Goal: Information Seeking & Learning: Learn about a topic

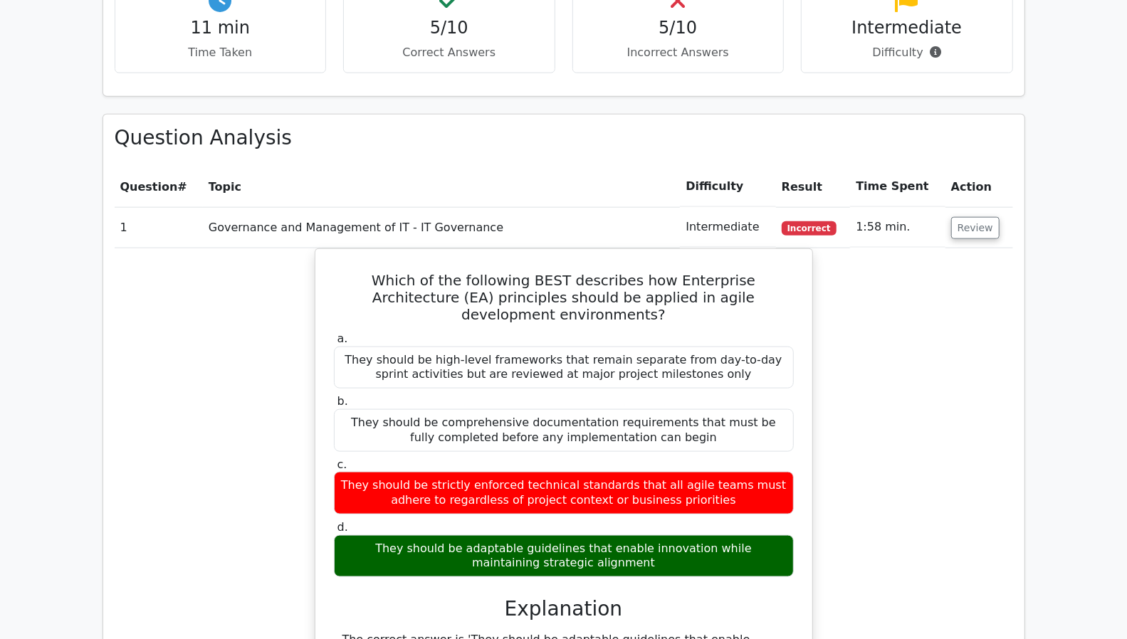
scroll to position [0, 9]
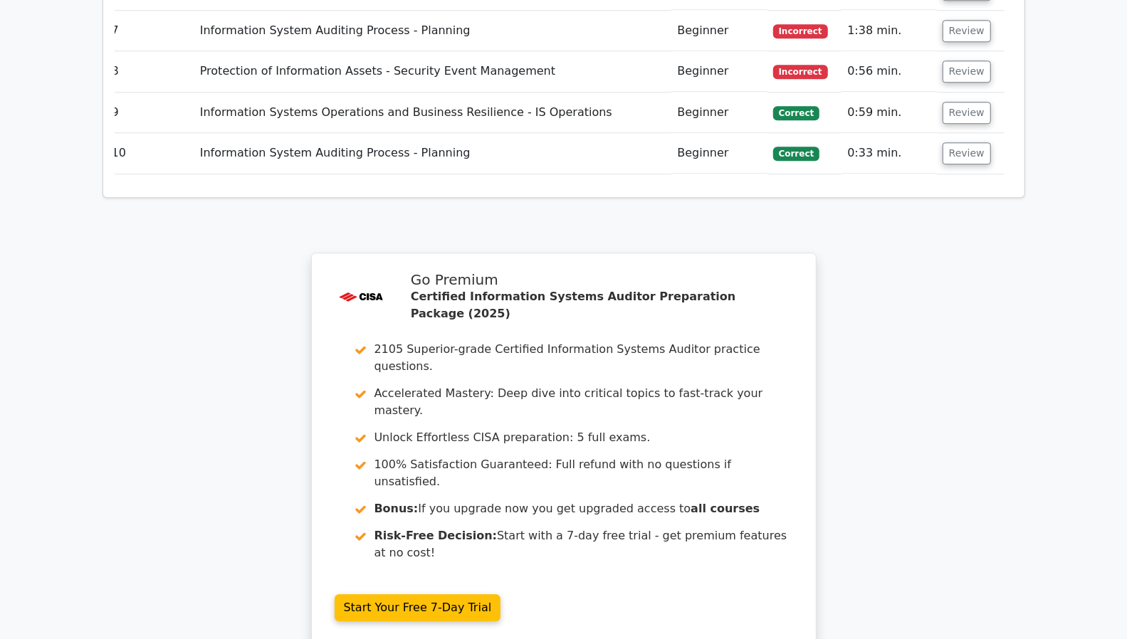
scroll to position [2335, 0]
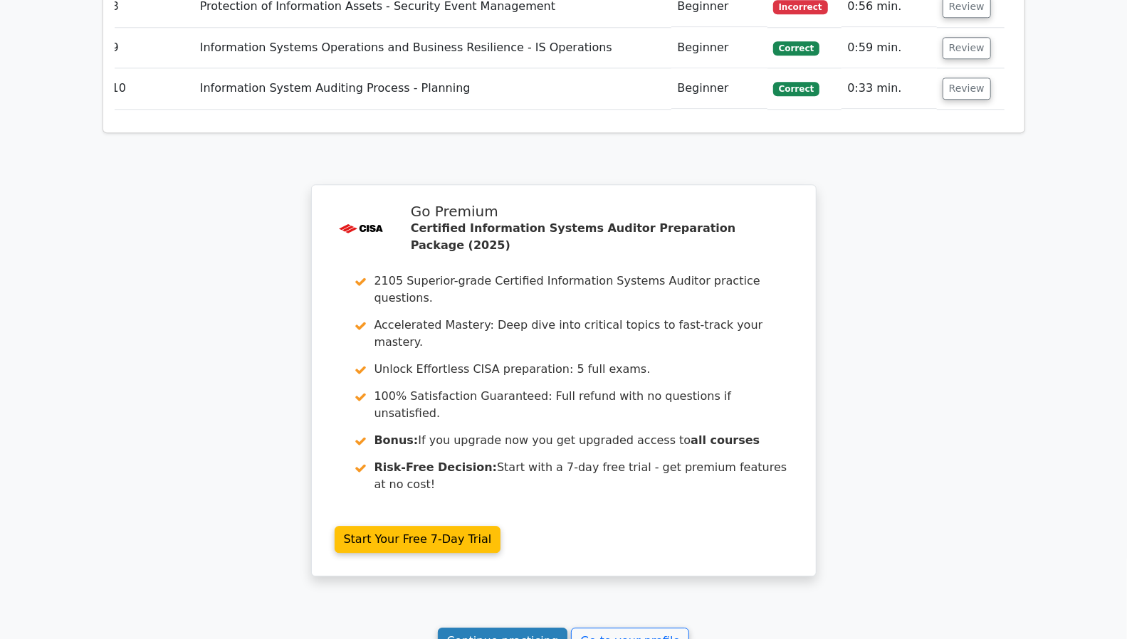
click at [505, 628] on link "Continue practicing" at bounding box center [503, 641] width 130 height 27
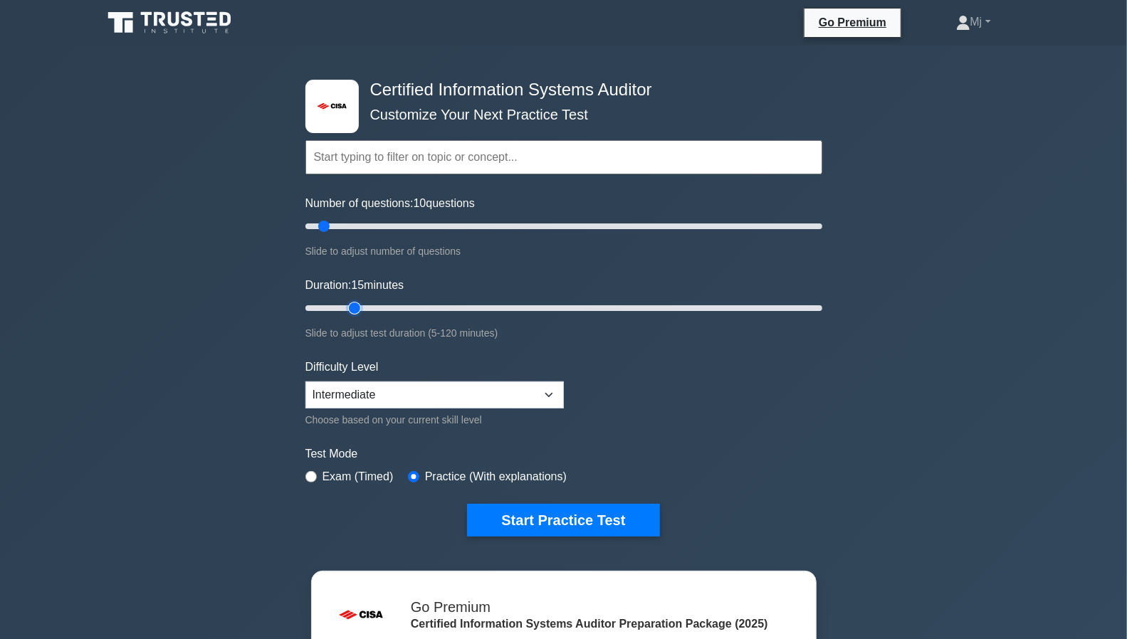
type input "15"
click at [348, 307] on input "Duration: 15 minutes" at bounding box center [563, 308] width 517 height 17
click at [562, 519] on button "Start Practice Test" at bounding box center [563, 520] width 192 height 33
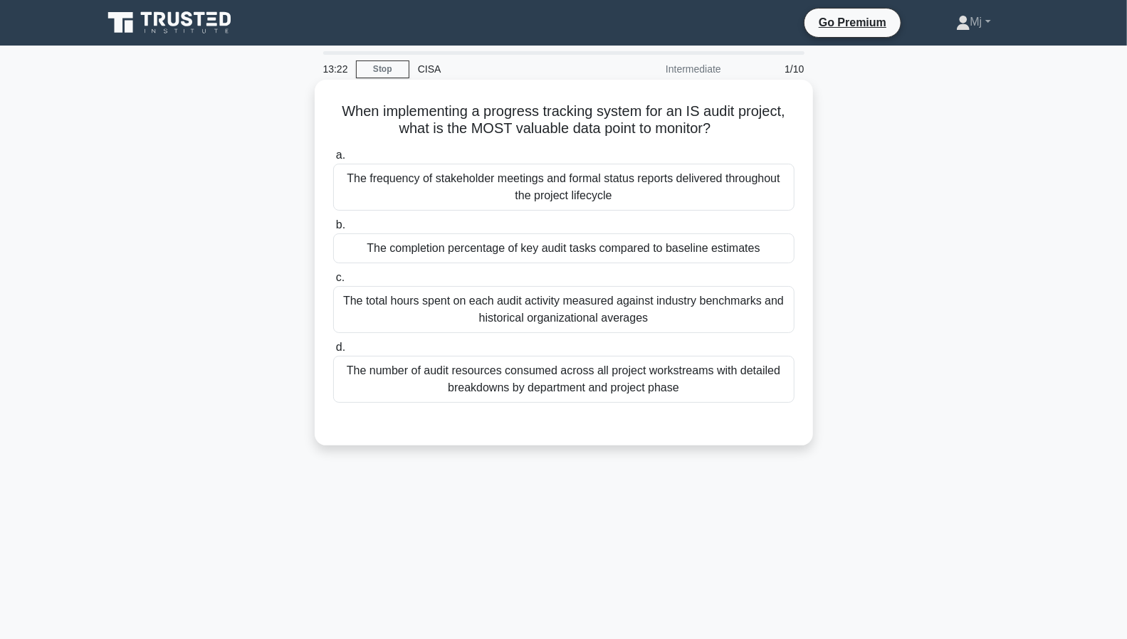
click at [552, 250] on div "The completion percentage of key audit tasks compared to baseline estimates" at bounding box center [563, 248] width 461 height 30
click at [333, 230] on input "b. The completion percentage of key audit tasks compared to baseline estimates" at bounding box center [333, 225] width 0 height 9
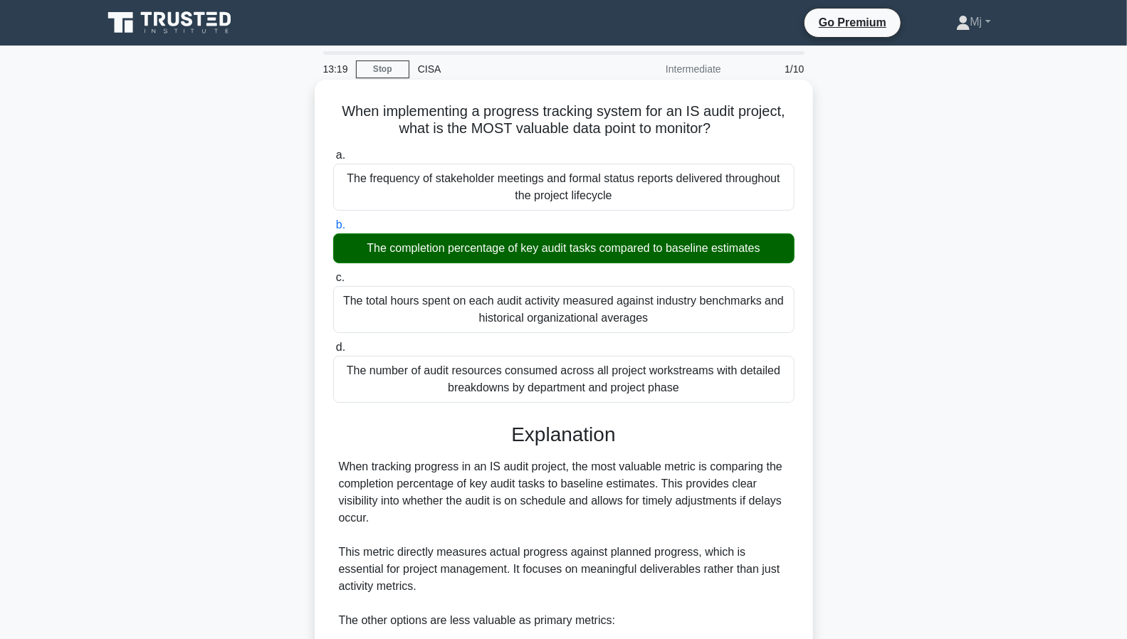
scroll to position [288, 0]
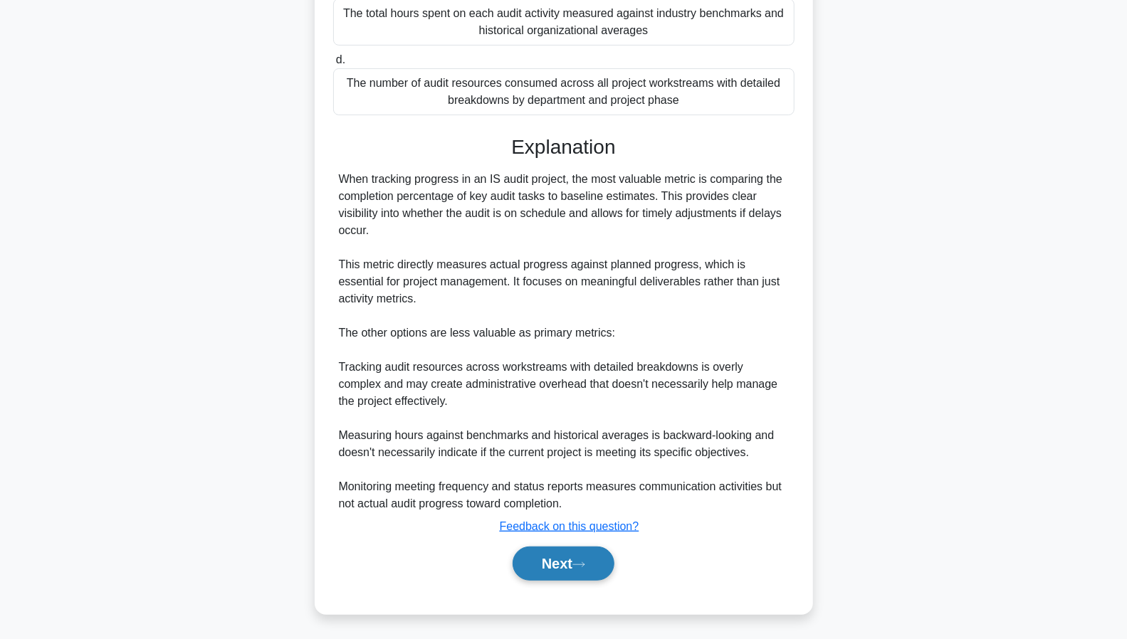
click at [572, 566] on button "Next" at bounding box center [563, 564] width 102 height 34
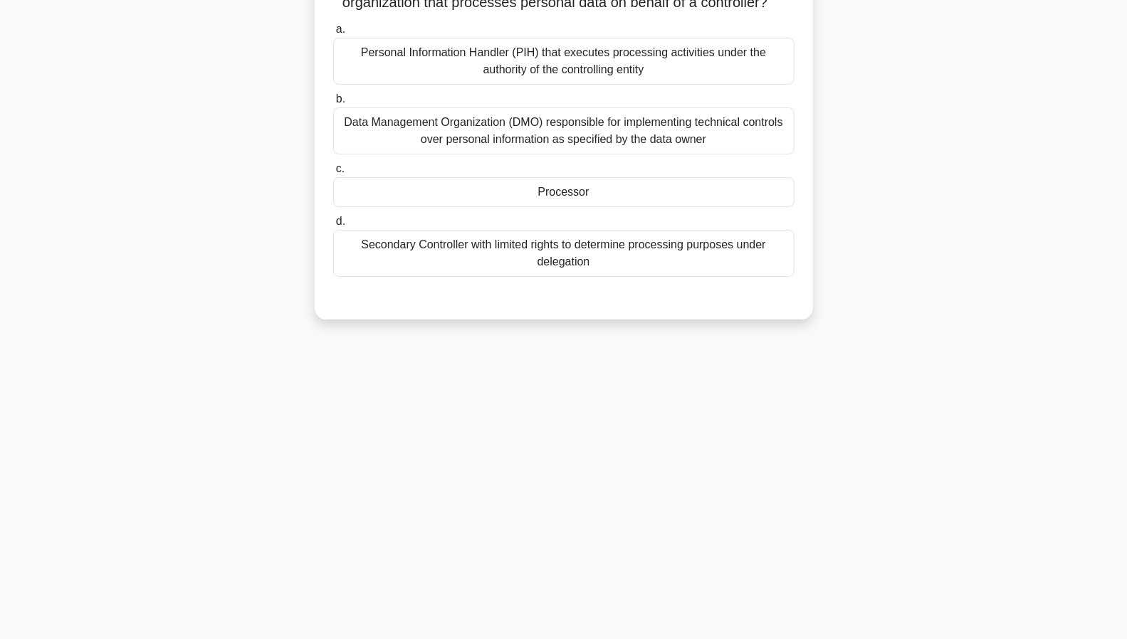
scroll to position [0, 0]
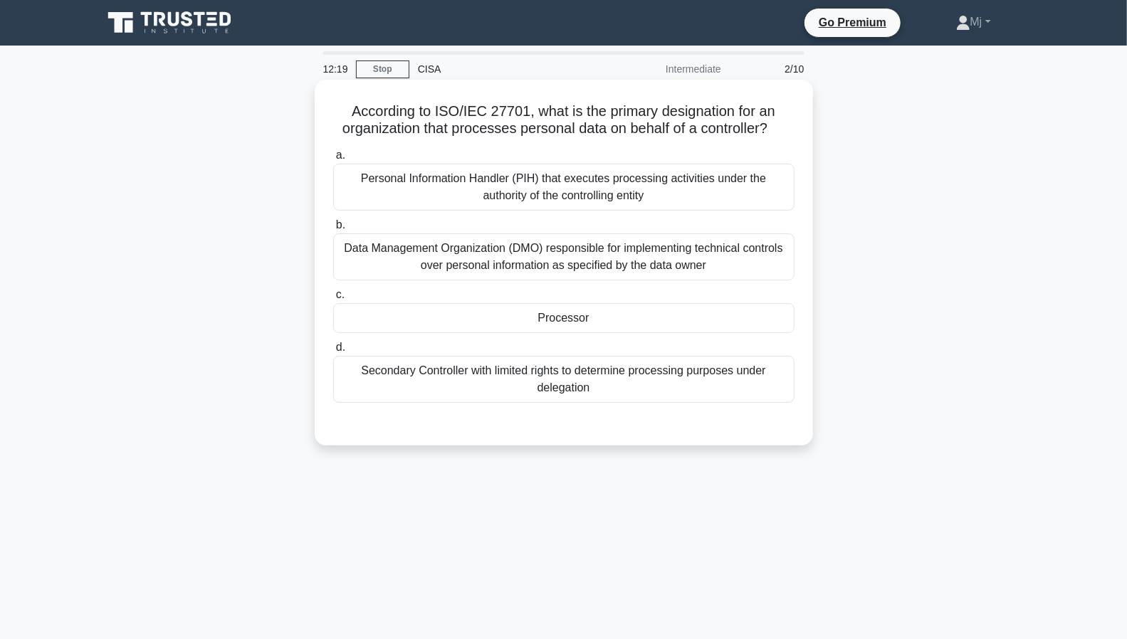
click at [569, 380] on div "Secondary Controller with limited rights to determine processing purposes under…" at bounding box center [563, 379] width 461 height 47
click at [333, 352] on input "d. Secondary Controller with limited rights to determine processing purposes un…" at bounding box center [333, 347] width 0 height 9
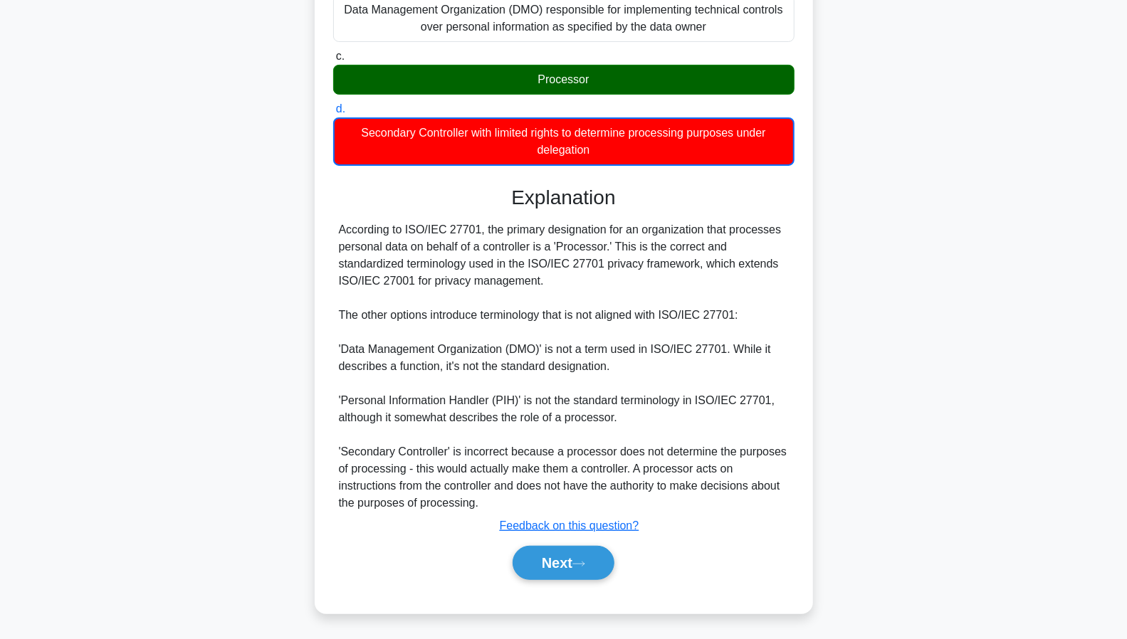
scroll to position [238, 0]
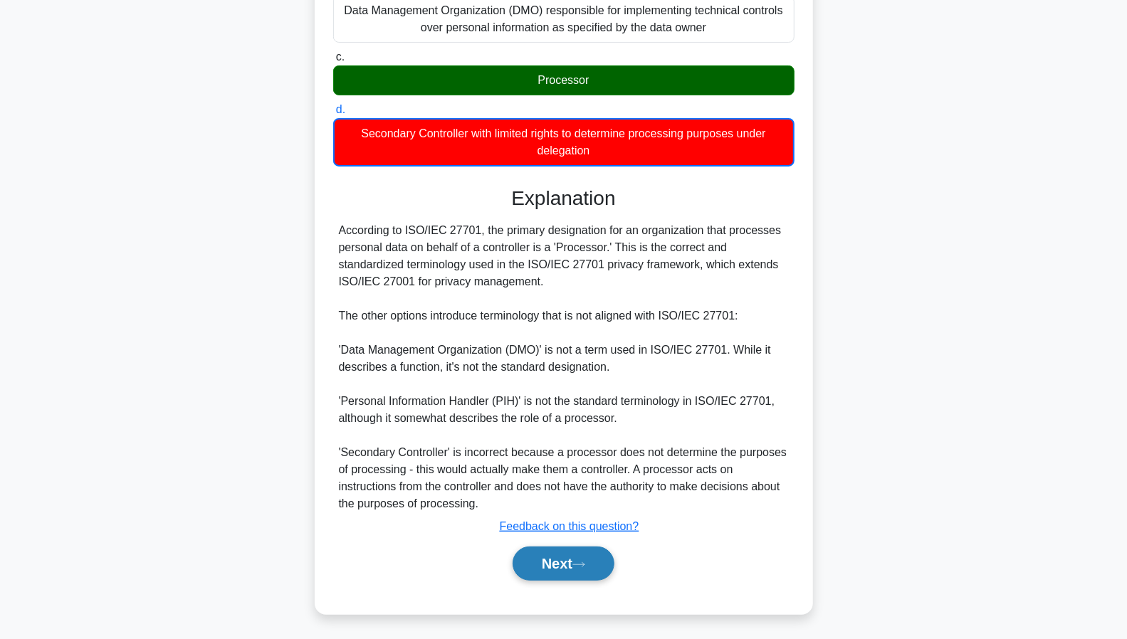
click at [562, 562] on button "Next" at bounding box center [563, 564] width 102 height 34
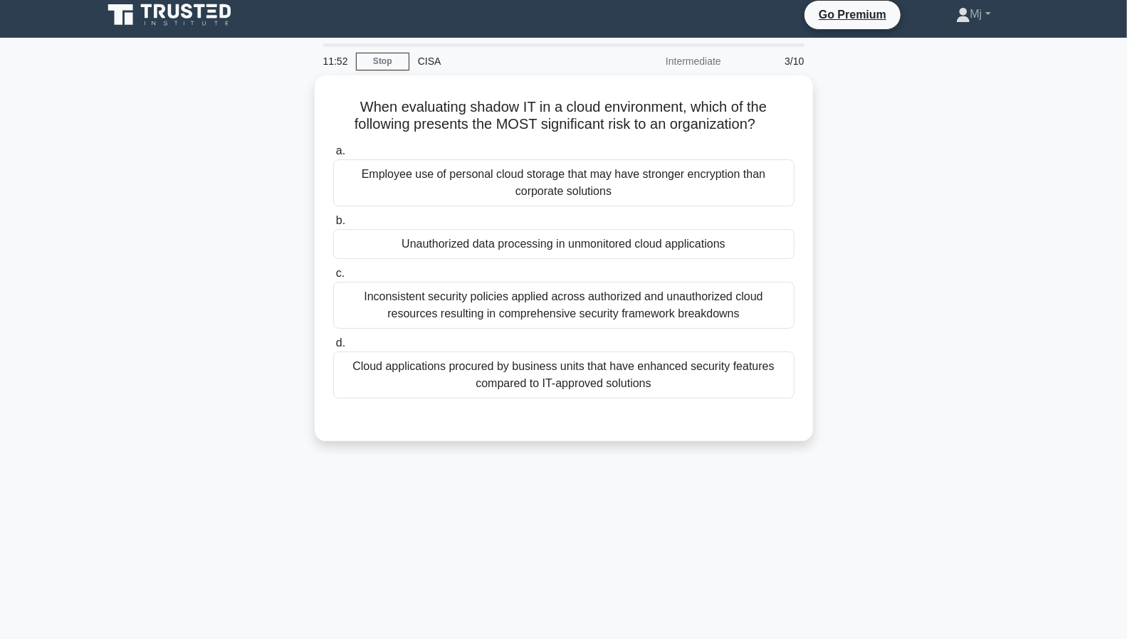
scroll to position [7, 0]
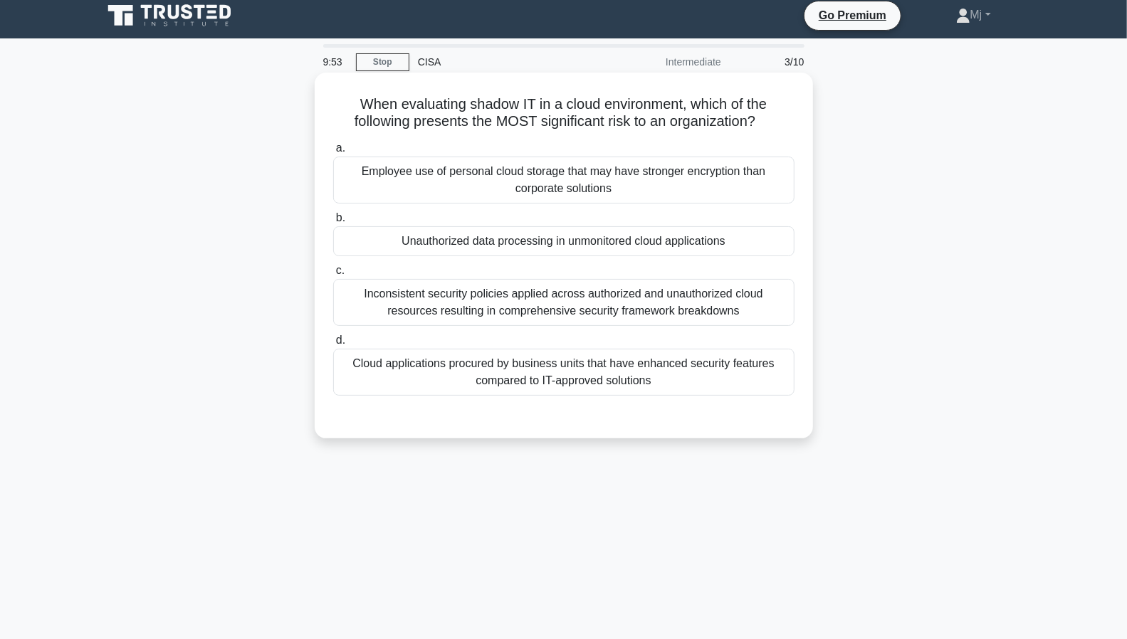
click at [560, 248] on div "Unauthorized data processing in unmonitored cloud applications" at bounding box center [563, 241] width 461 height 30
click at [333, 223] on input "b. Unauthorized data processing in unmonitored cloud applications" at bounding box center [333, 218] width 0 height 9
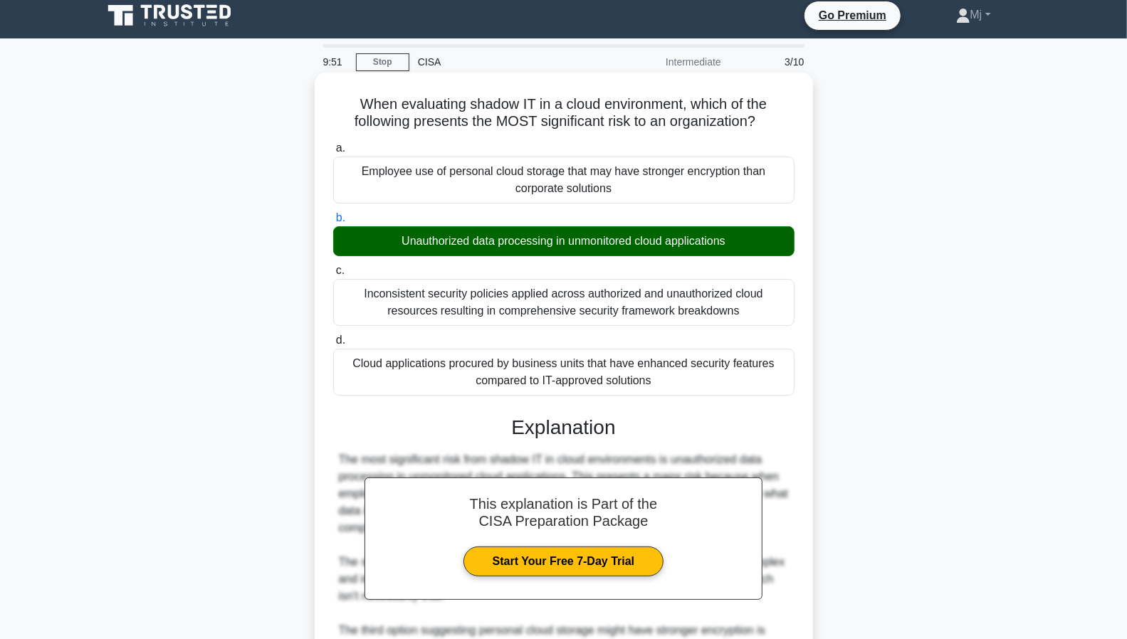
scroll to position [253, 0]
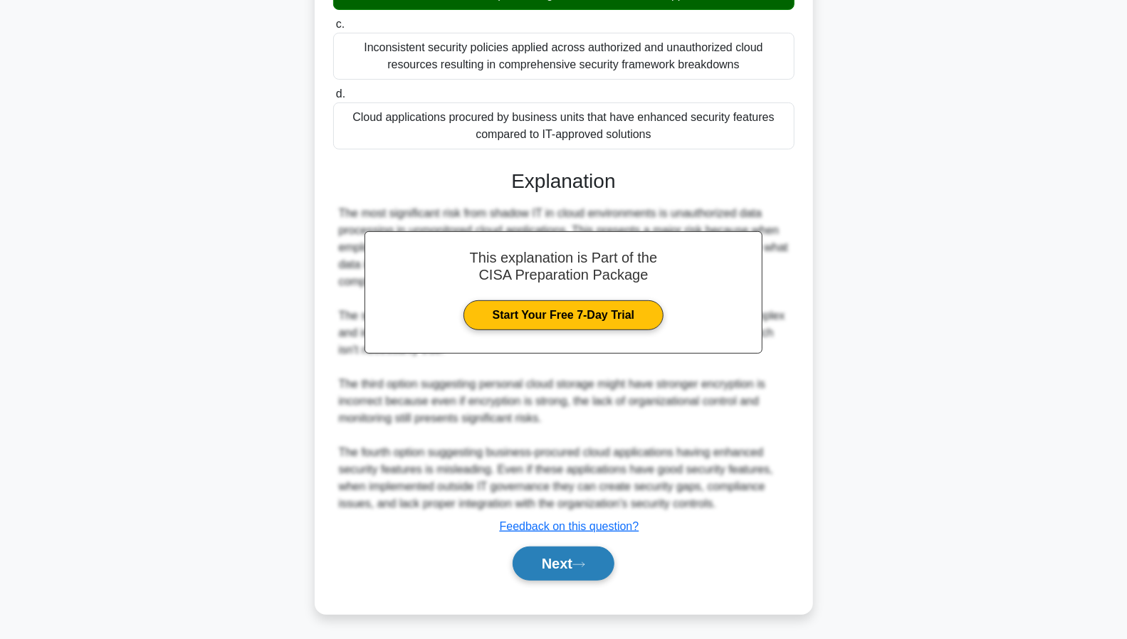
click at [564, 568] on button "Next" at bounding box center [563, 564] width 102 height 34
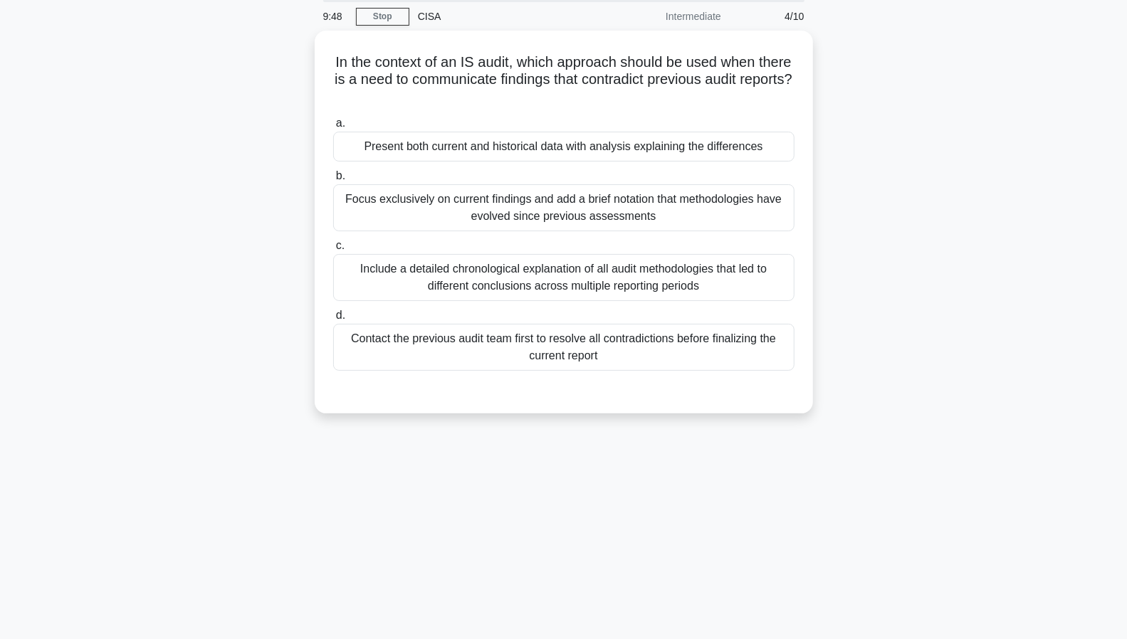
scroll to position [0, 0]
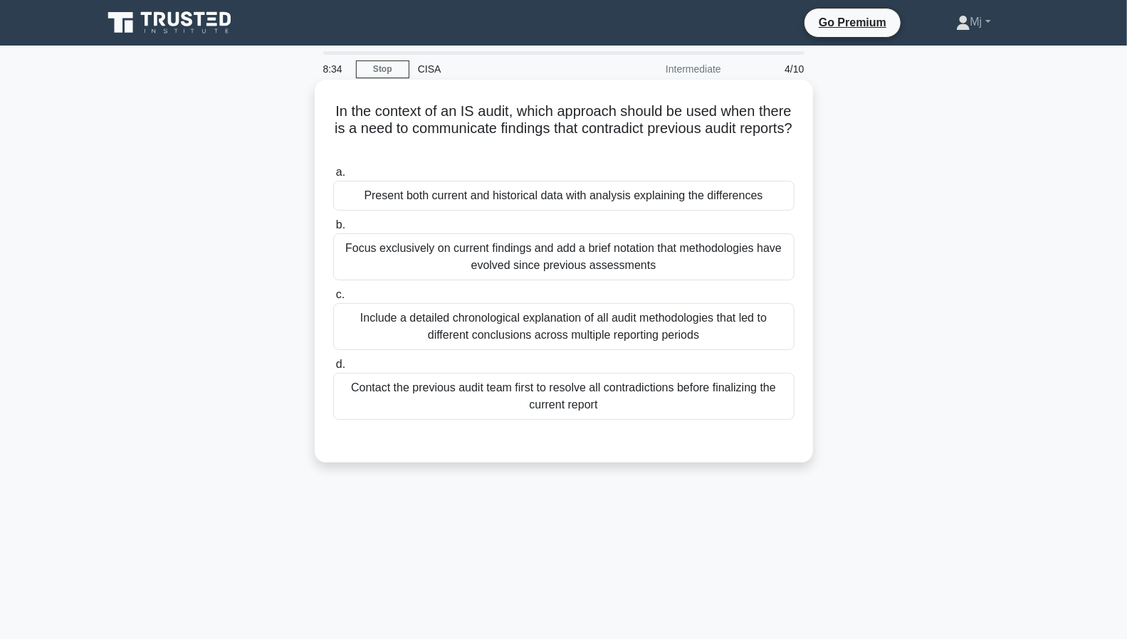
click at [627, 267] on div "Focus exclusively on current findings and add a brief notation that methodologi…" at bounding box center [563, 256] width 461 height 47
click at [333, 230] on input "b. Focus exclusively on current findings and add a brief notation that methodol…" at bounding box center [333, 225] width 0 height 9
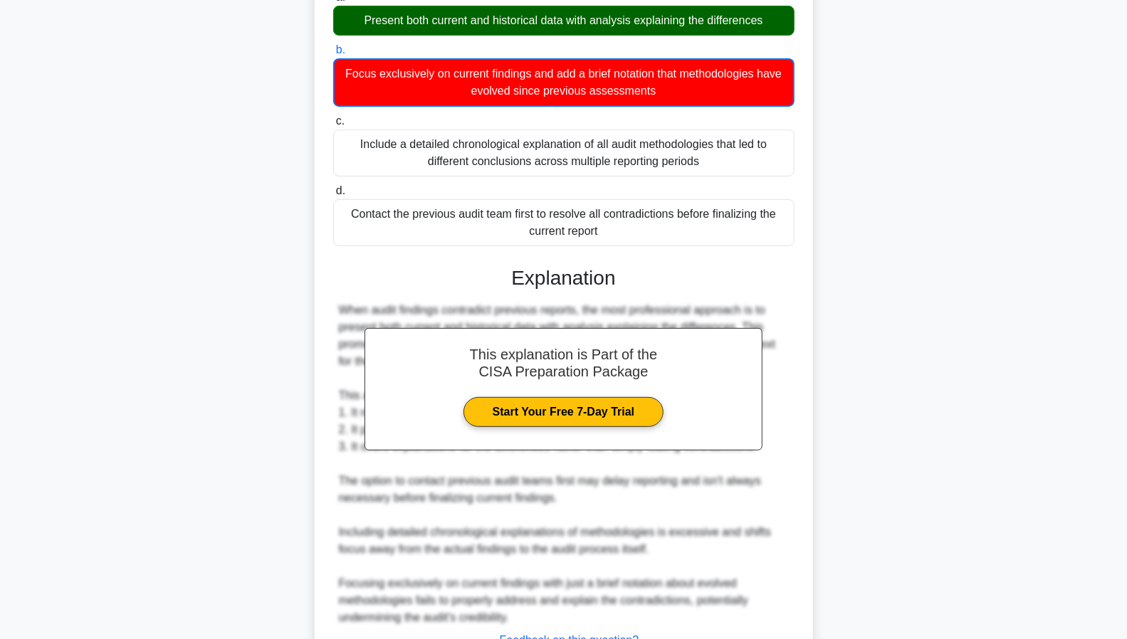
scroll to position [290, 0]
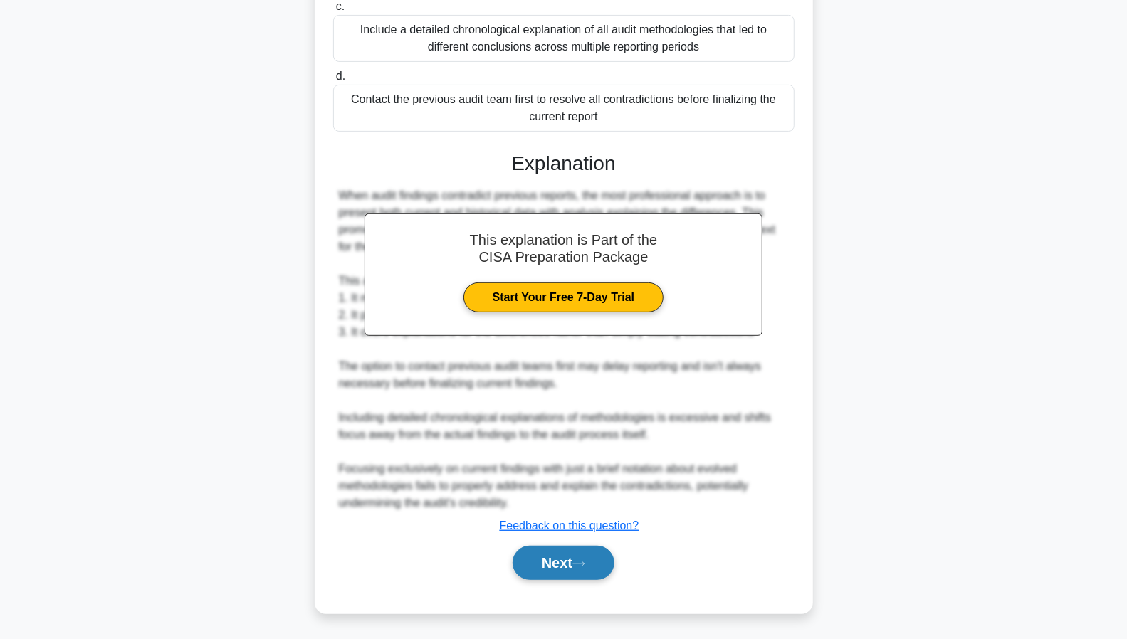
click at [554, 562] on button "Next" at bounding box center [563, 563] width 102 height 34
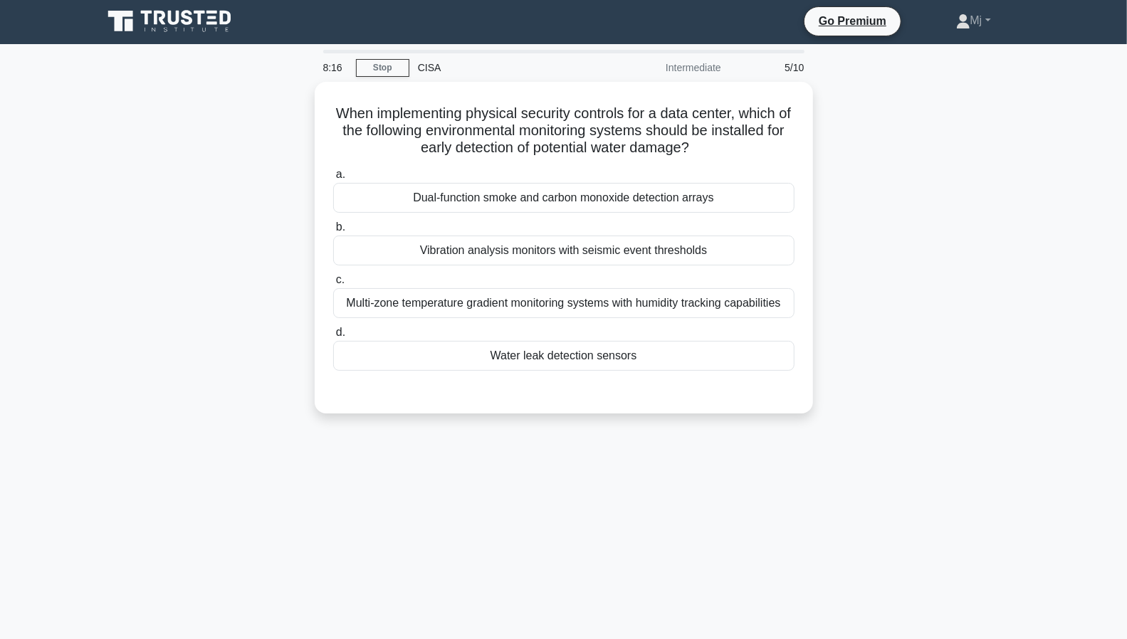
scroll to position [0, 0]
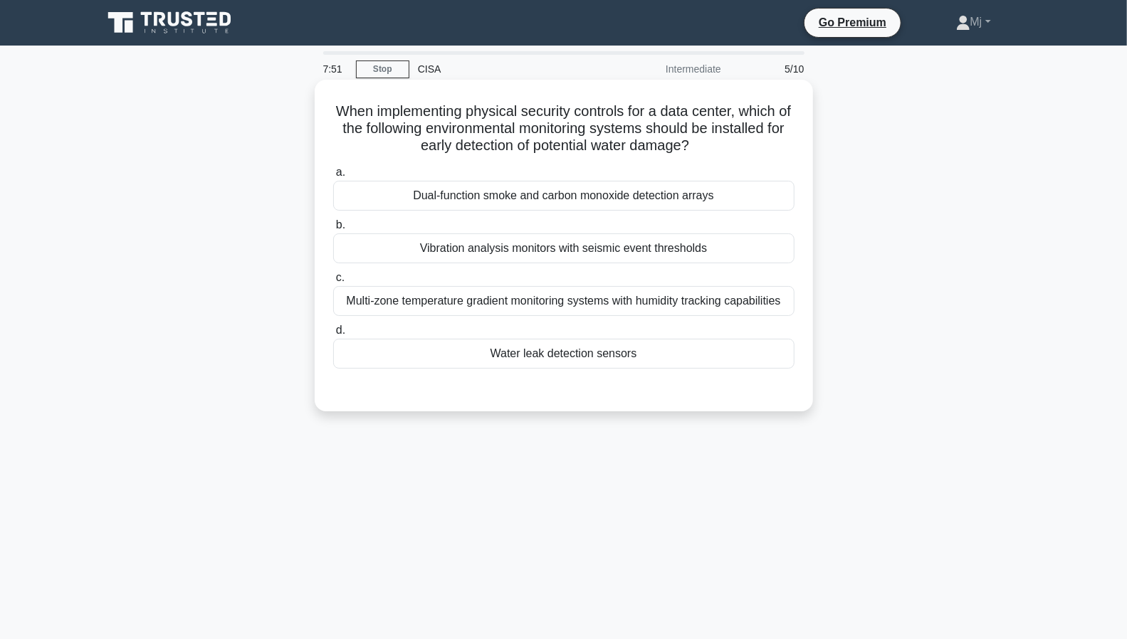
click at [566, 359] on div "Water leak detection sensors" at bounding box center [563, 354] width 461 height 30
click at [333, 335] on input "d. Water leak detection sensors" at bounding box center [333, 330] width 0 height 9
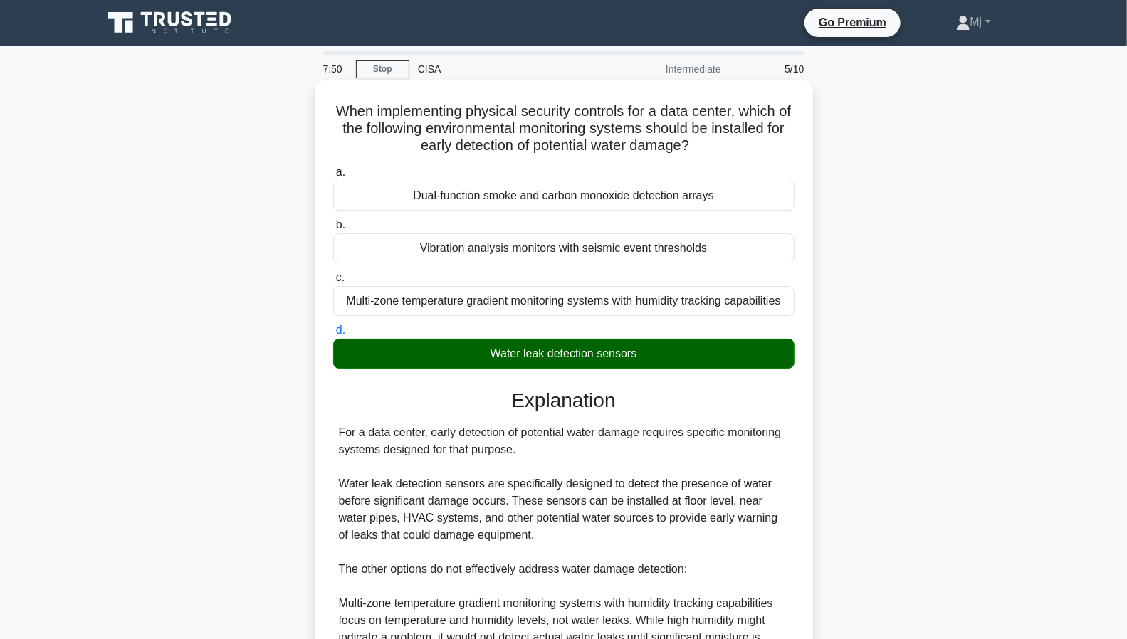
click at [566, 359] on div "Water leak detection sensors" at bounding box center [563, 354] width 461 height 30
click at [333, 335] on input "d. Water leak detection sensors" at bounding box center [333, 330] width 0 height 9
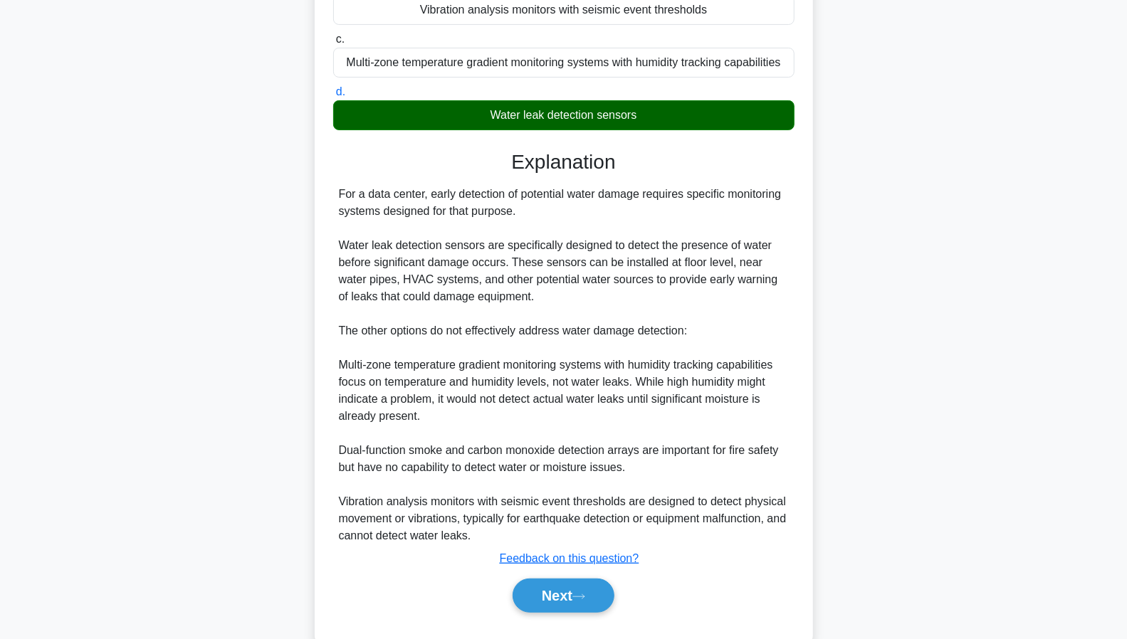
scroll to position [270, 0]
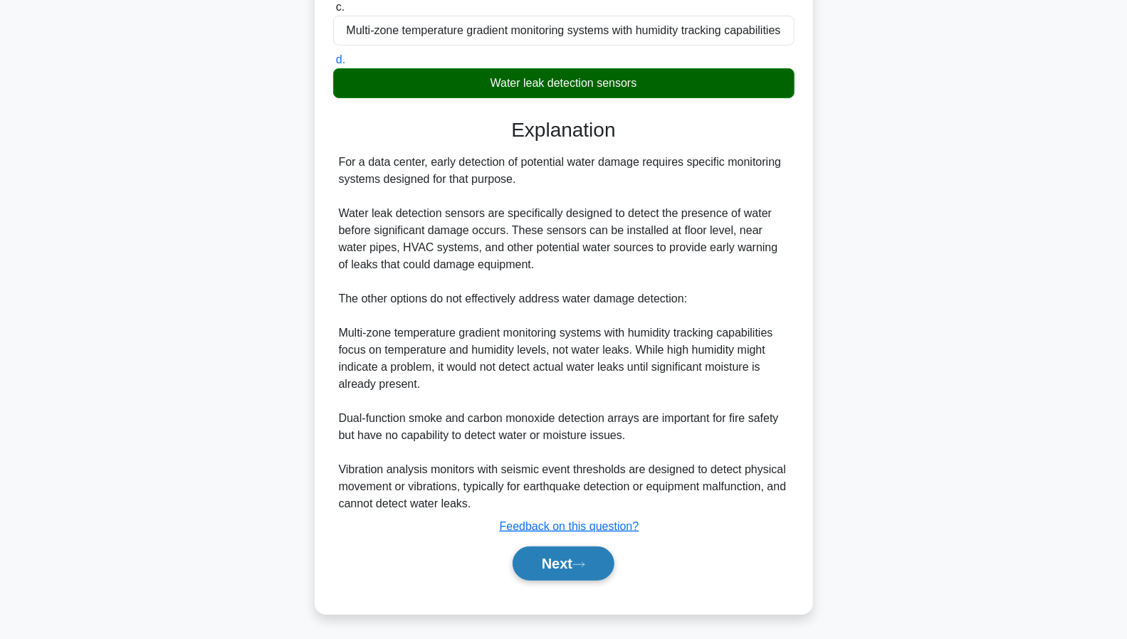
click at [566, 562] on button "Next" at bounding box center [563, 564] width 102 height 34
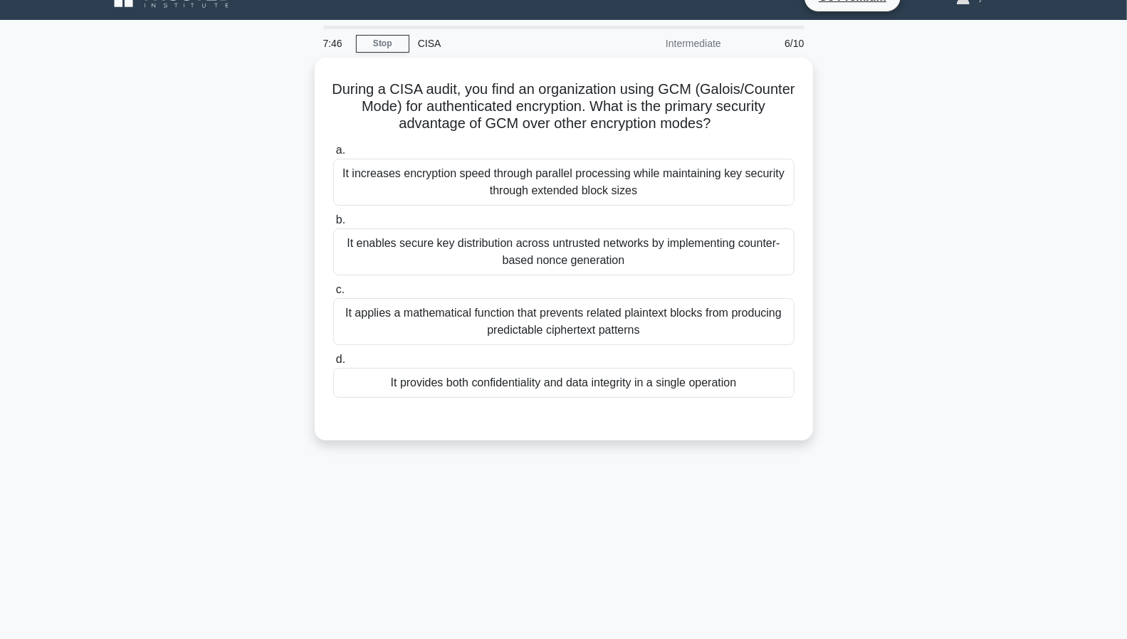
scroll to position [24, 0]
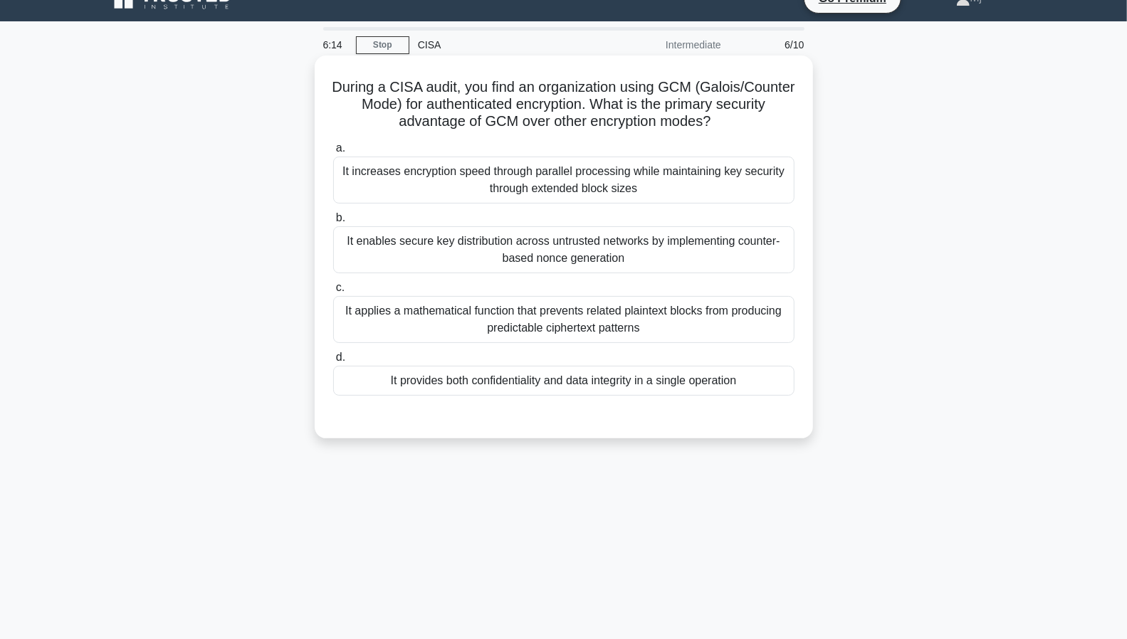
click at [479, 383] on div "It provides both confidentiality and data integrity in a single operation" at bounding box center [563, 381] width 461 height 30
click at [333, 362] on input "d. It provides both confidentiality and data integrity in a single operation" at bounding box center [333, 357] width 0 height 9
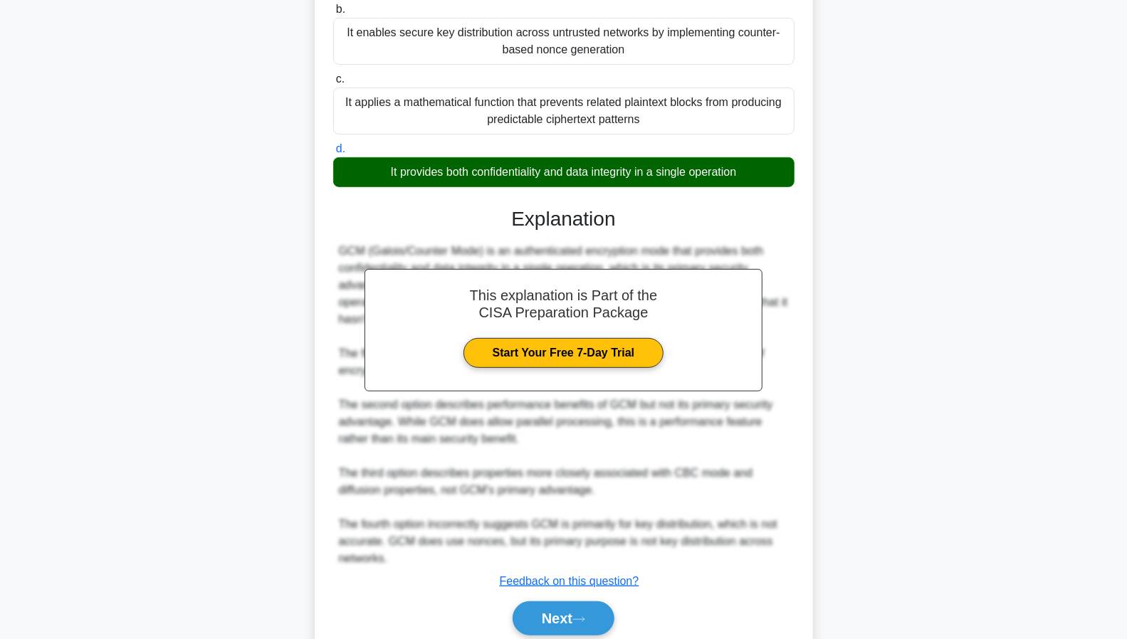
scroll to position [288, 0]
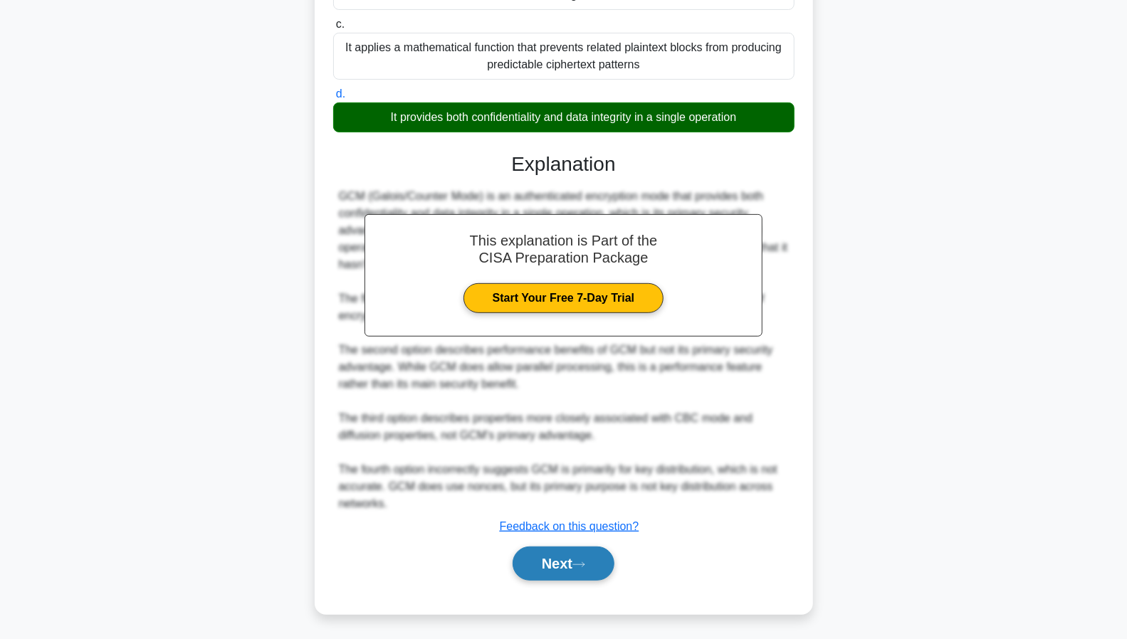
click at [553, 562] on button "Next" at bounding box center [563, 564] width 102 height 34
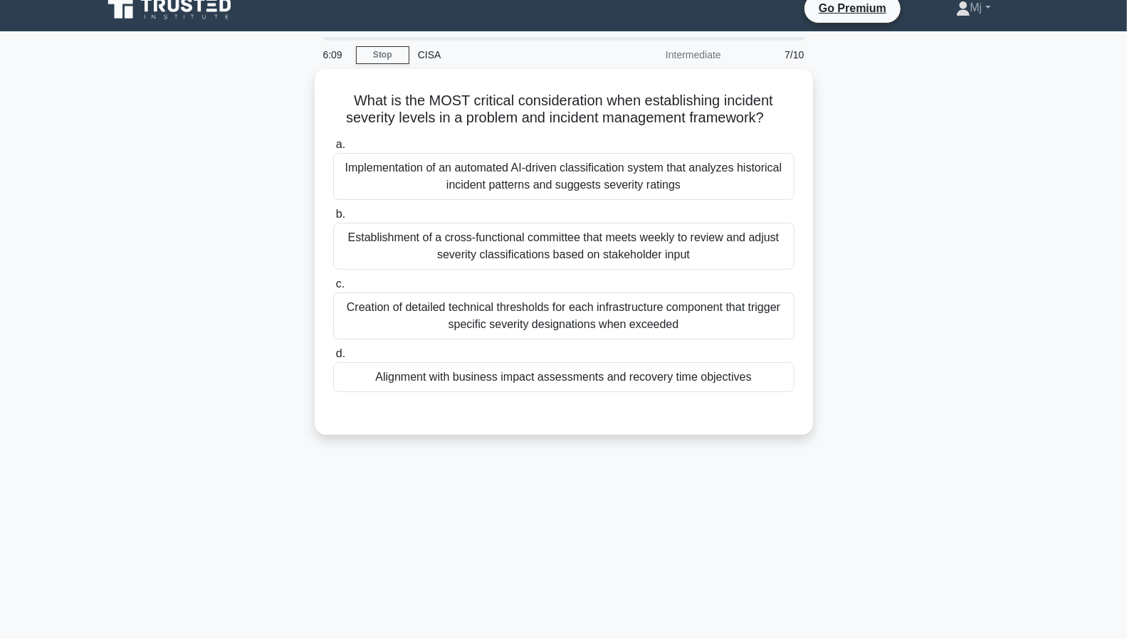
scroll to position [0, 0]
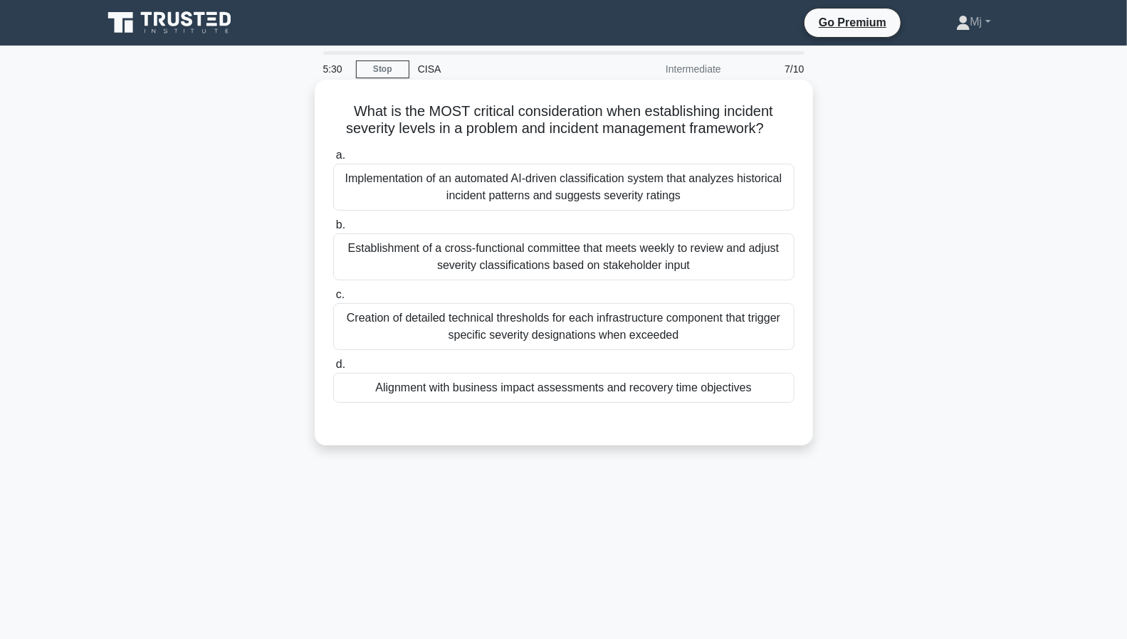
click at [565, 387] on div "Alignment with business impact assessments and recovery time objectives" at bounding box center [563, 388] width 461 height 30
click at [333, 369] on input "d. Alignment with business impact assessments and recovery time objectives" at bounding box center [333, 364] width 0 height 9
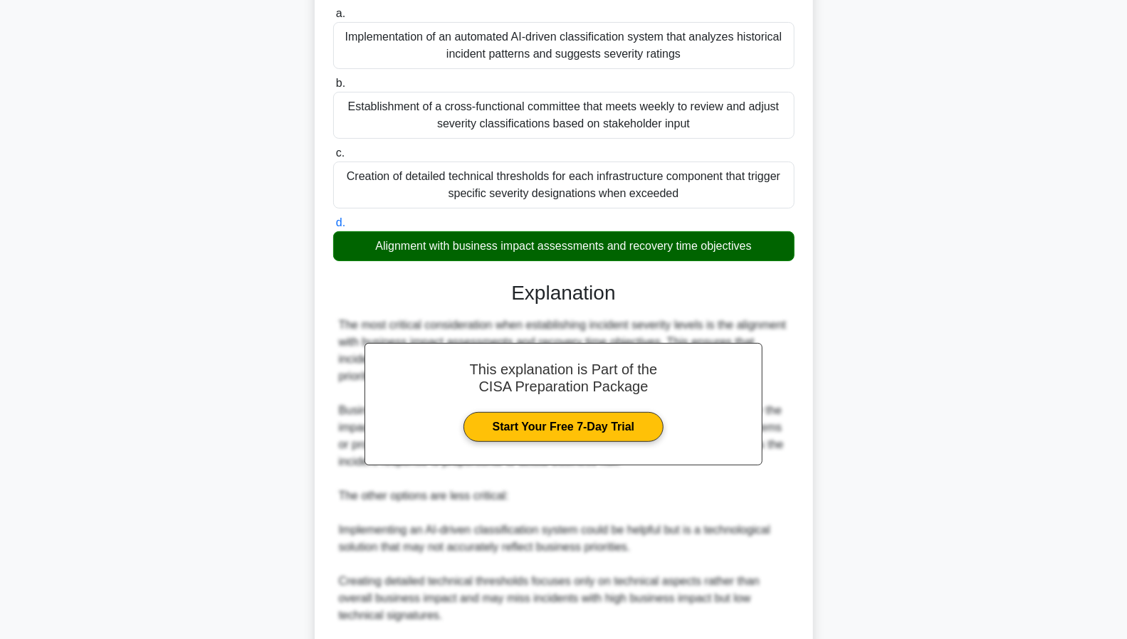
scroll to position [322, 0]
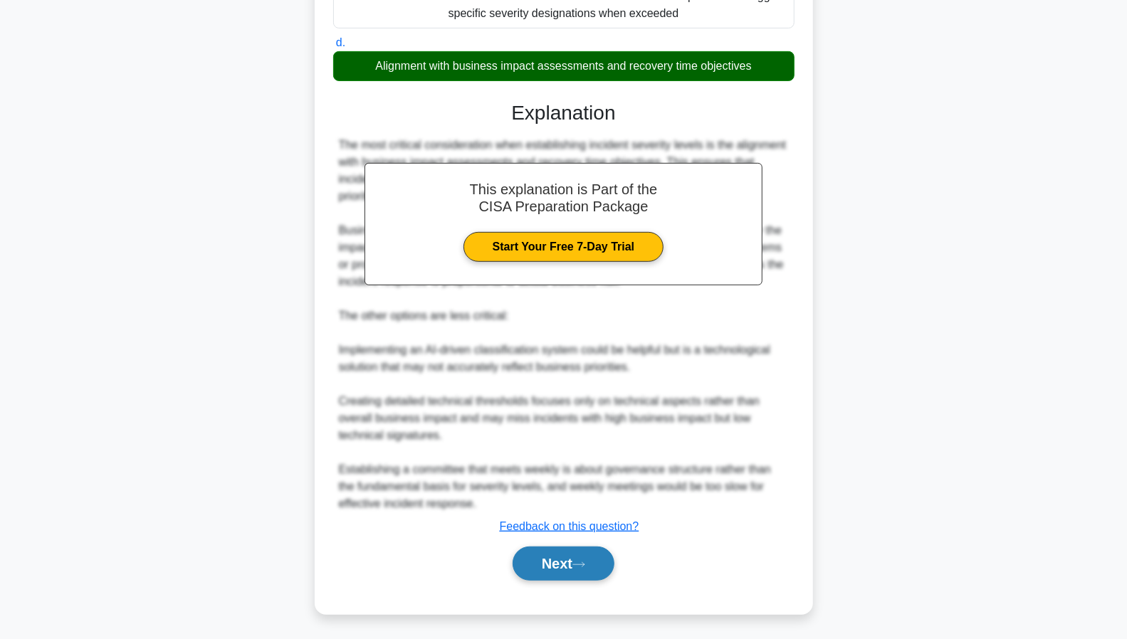
click at [557, 560] on button "Next" at bounding box center [563, 564] width 102 height 34
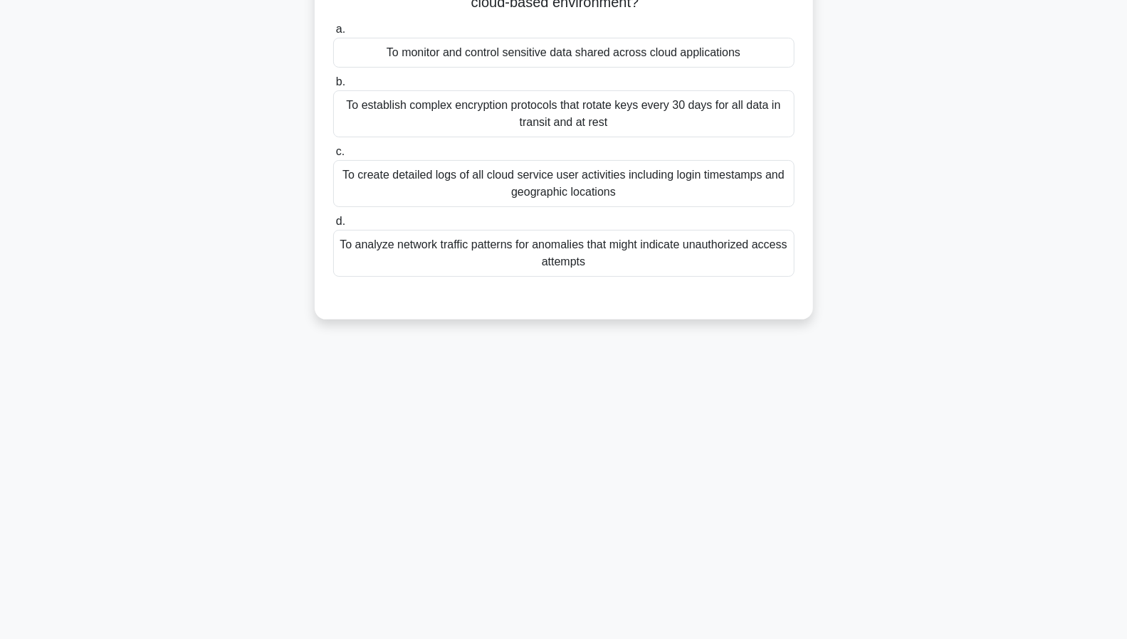
scroll to position [0, 0]
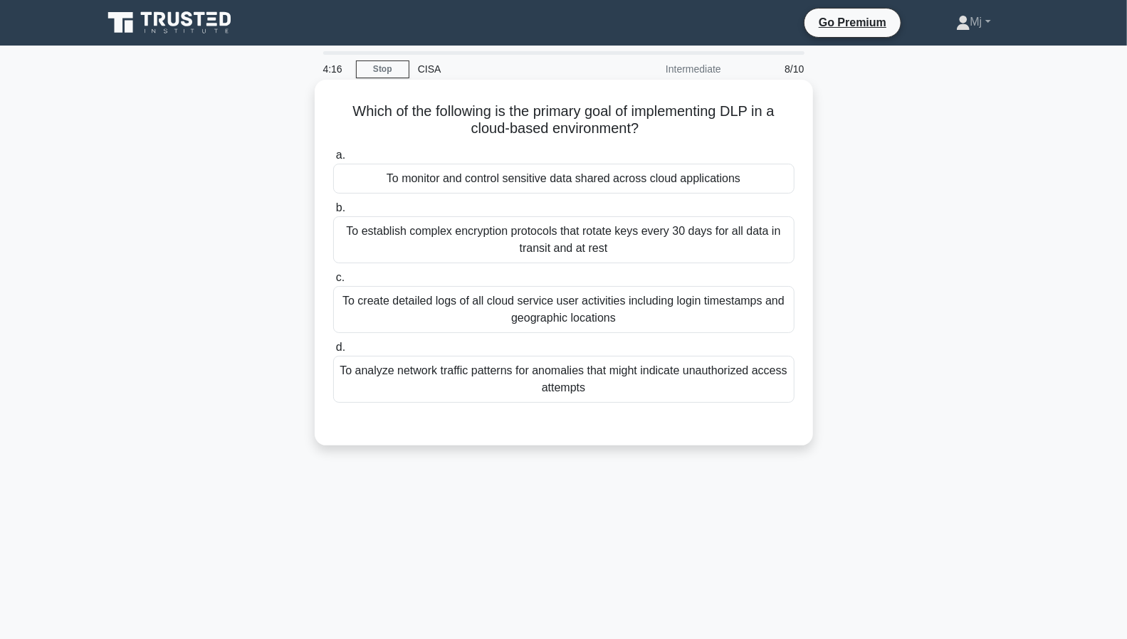
click at [543, 179] on div "To monitor and control sensitive data shared across cloud applications" at bounding box center [563, 179] width 461 height 30
click at [333, 160] on input "a. To monitor and control sensitive data shared across cloud applications" at bounding box center [333, 155] width 0 height 9
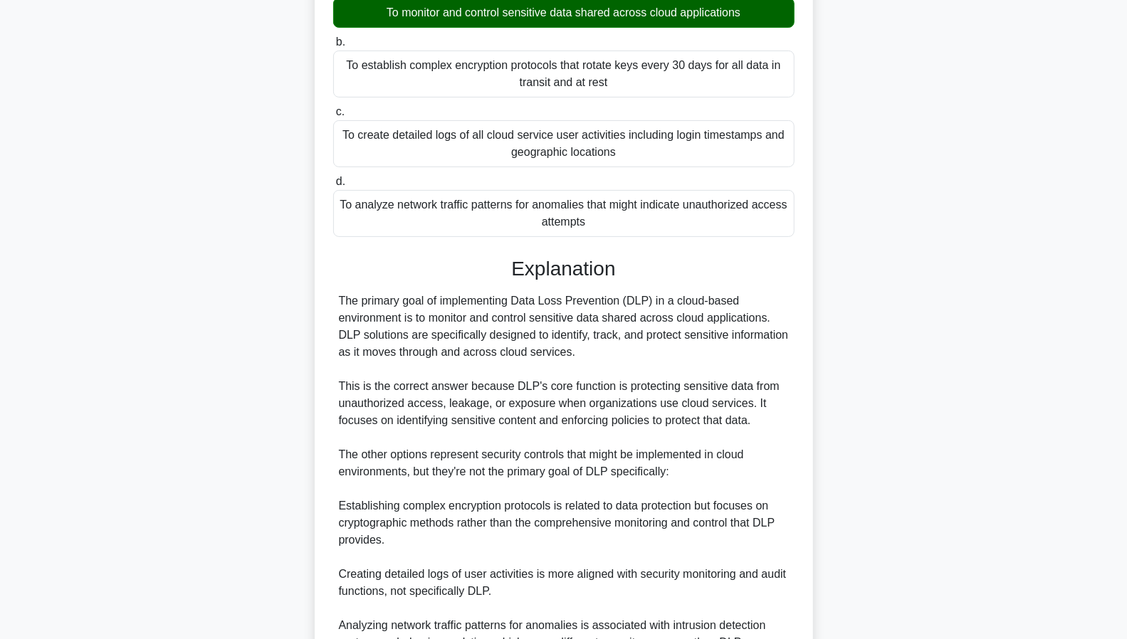
scroll to position [305, 0]
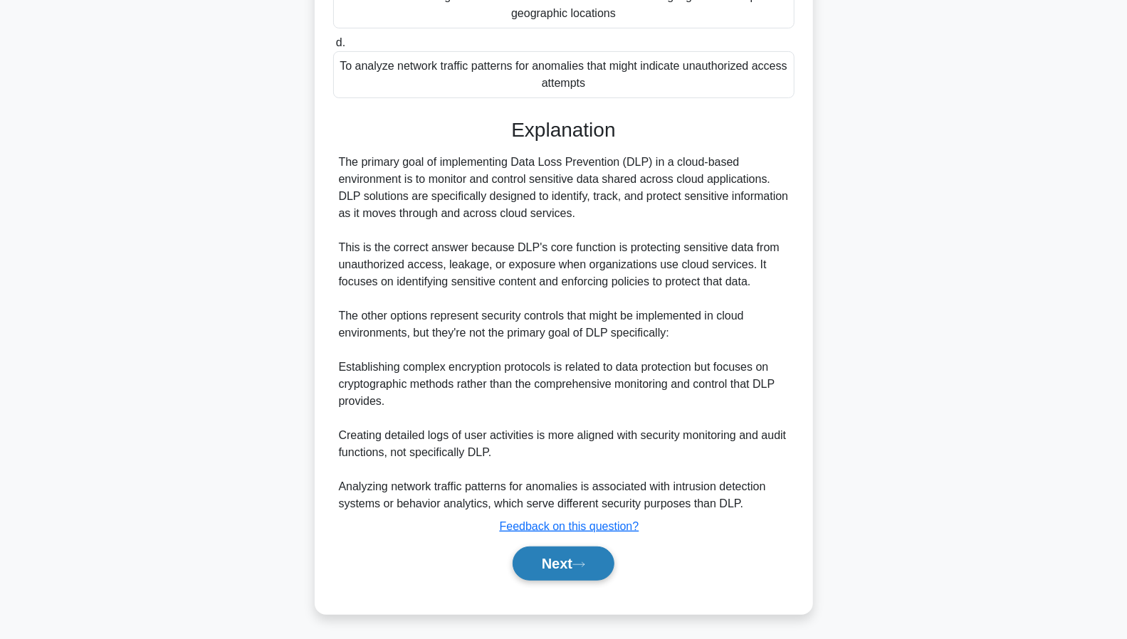
click at [565, 562] on button "Next" at bounding box center [563, 564] width 102 height 34
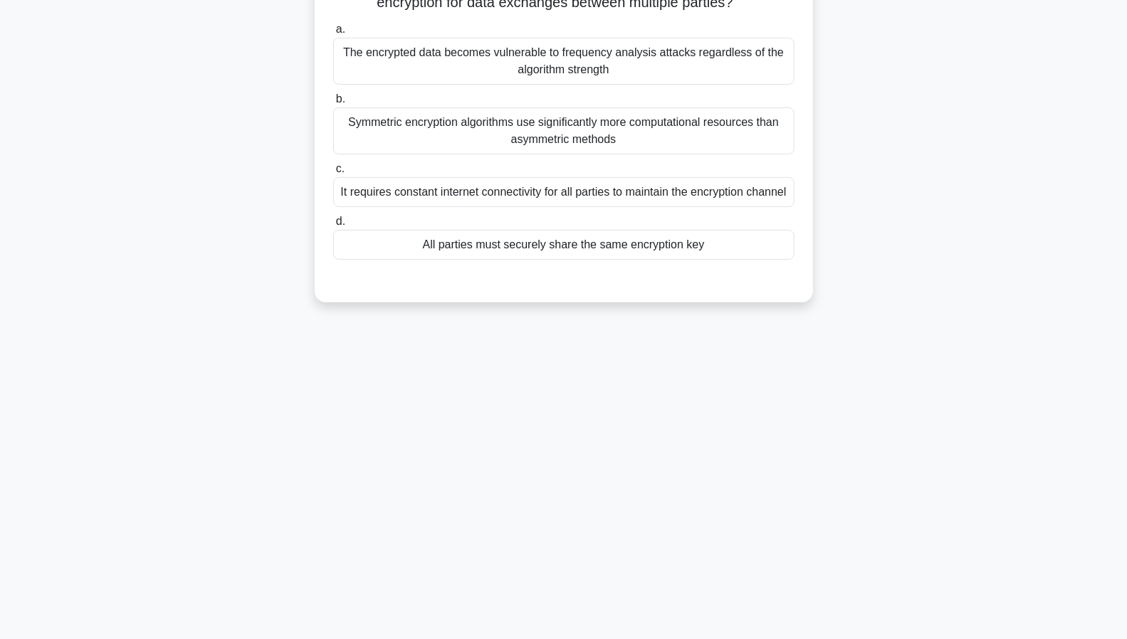
scroll to position [0, 0]
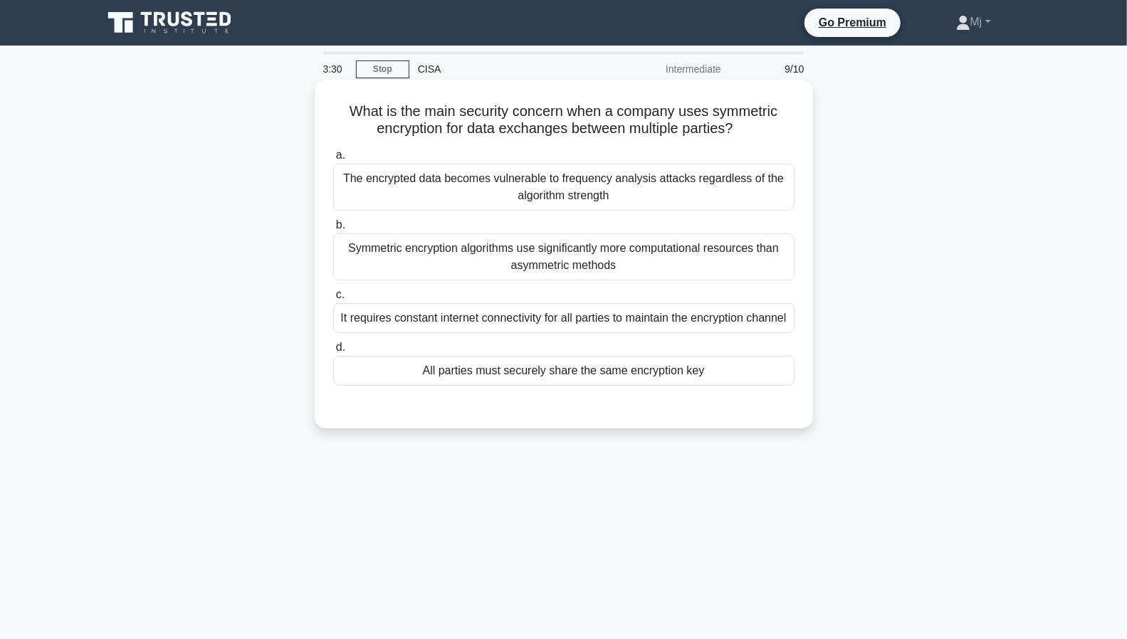
click at [619, 386] on div "All parties must securely share the same encryption key" at bounding box center [563, 371] width 461 height 30
click at [333, 352] on input "d. All parties must securely share the same encryption key" at bounding box center [333, 347] width 0 height 9
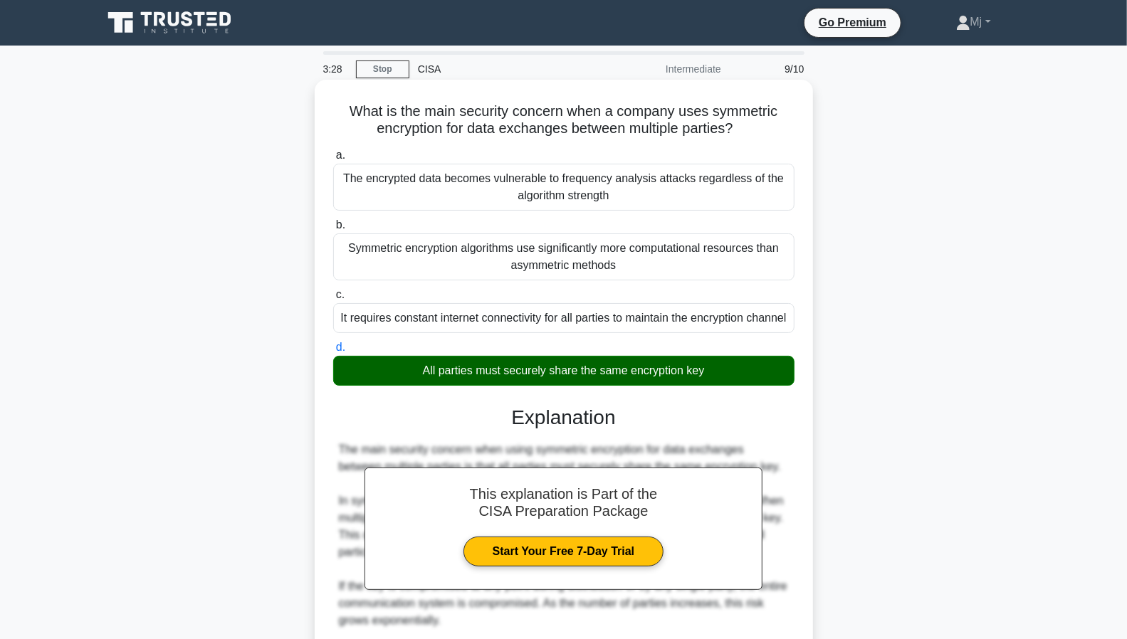
scroll to position [339, 0]
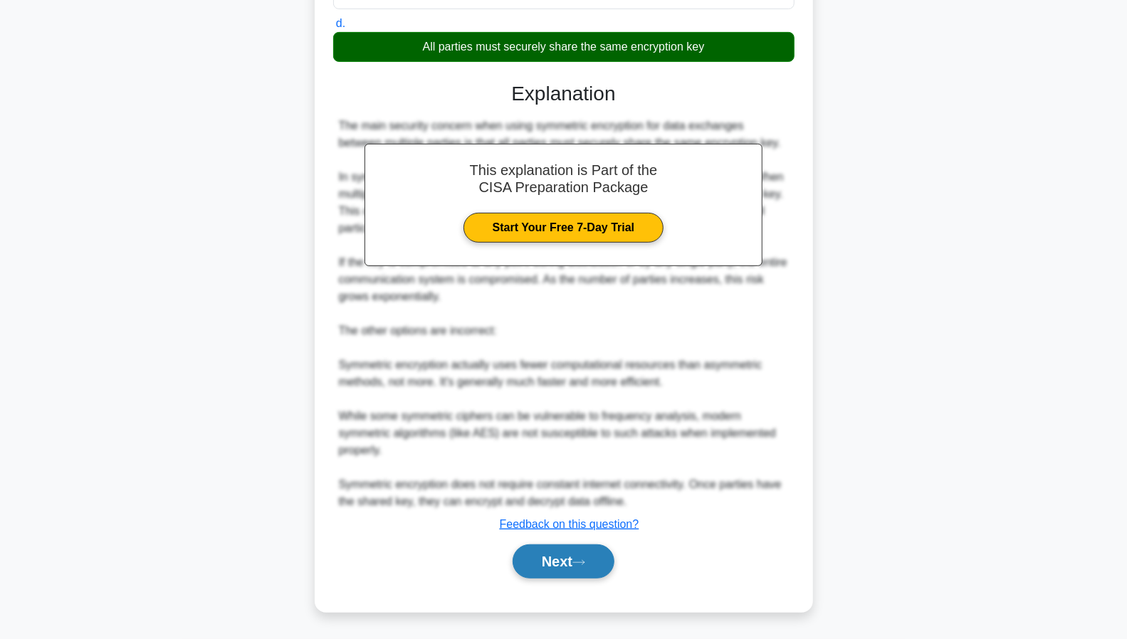
click at [561, 557] on button "Next" at bounding box center [563, 561] width 102 height 34
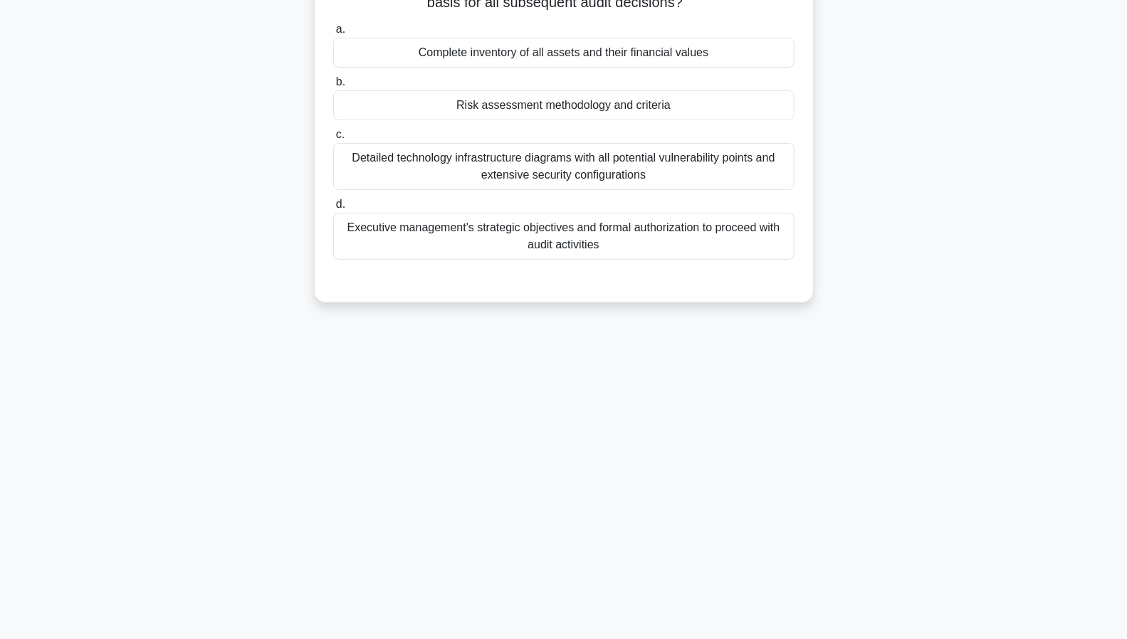
scroll to position [0, 0]
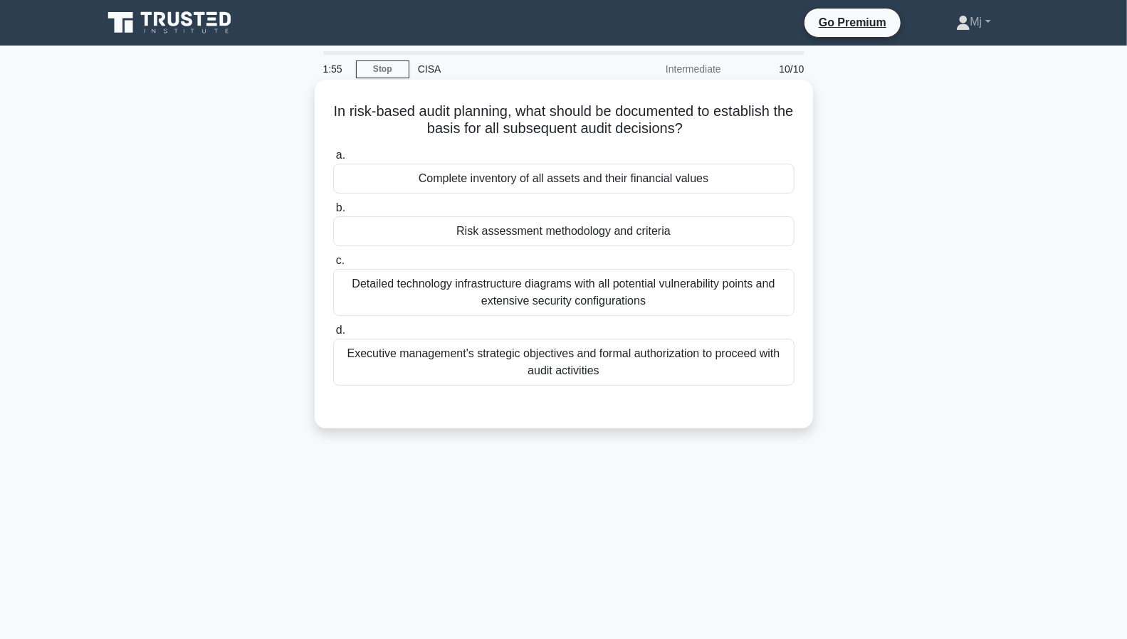
drag, startPoint x: 900, startPoint y: 184, endPoint x: 596, endPoint y: 235, distance: 307.4
click at [596, 235] on div "Risk assessment methodology and criteria" at bounding box center [563, 231] width 461 height 30
click at [333, 213] on input "b. Risk assessment methodology and criteria" at bounding box center [333, 208] width 0 height 9
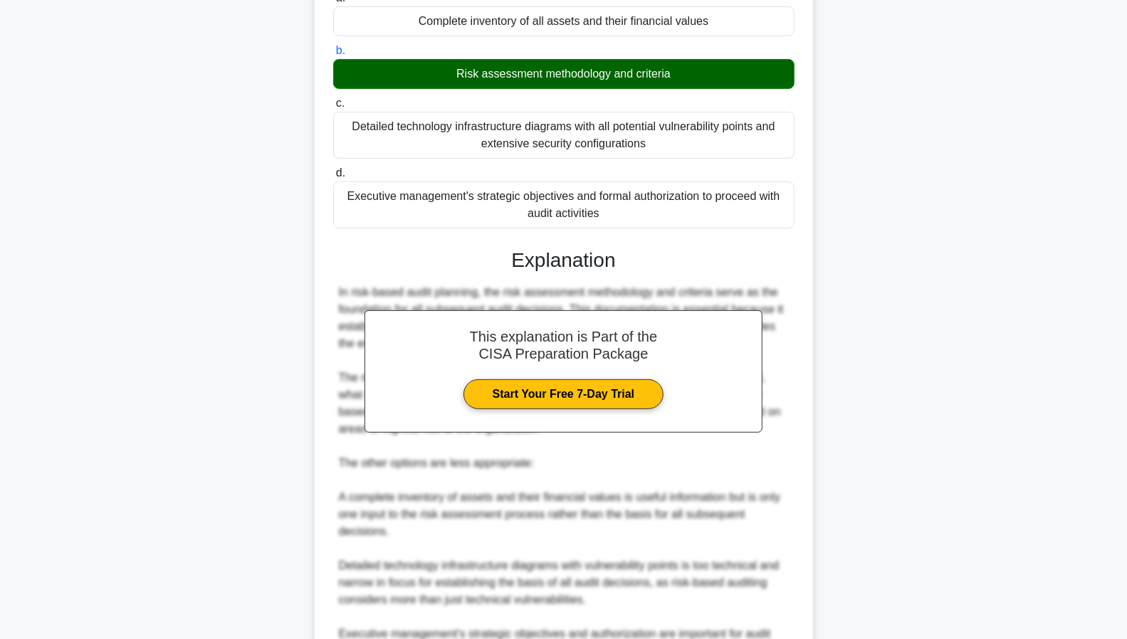
scroll to position [322, 0]
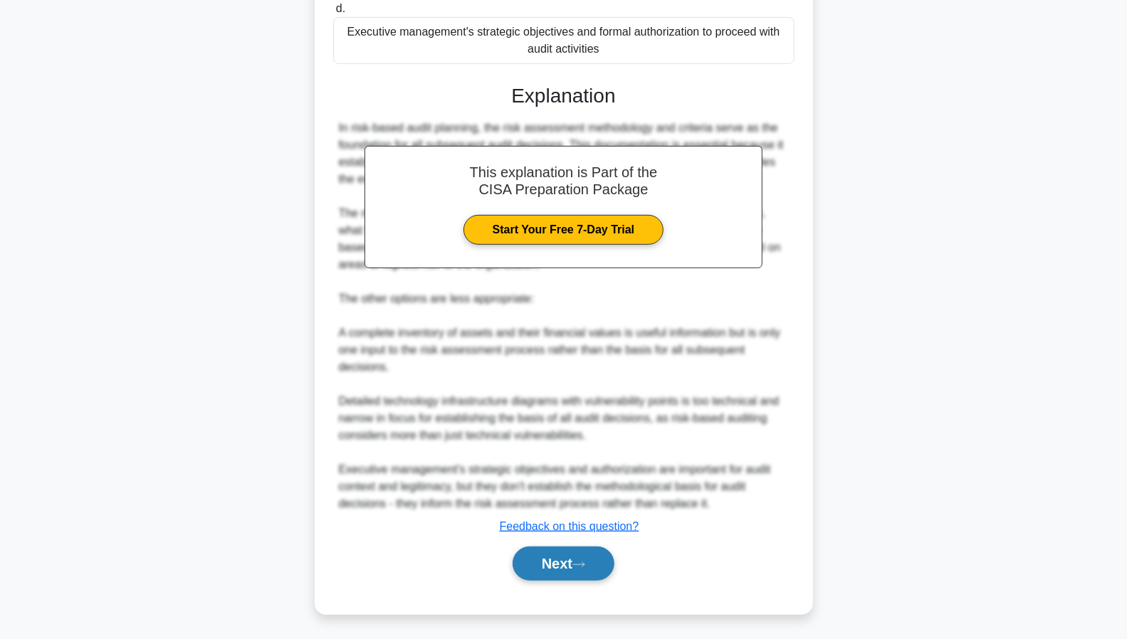
click at [569, 559] on button "Next" at bounding box center [563, 564] width 102 height 34
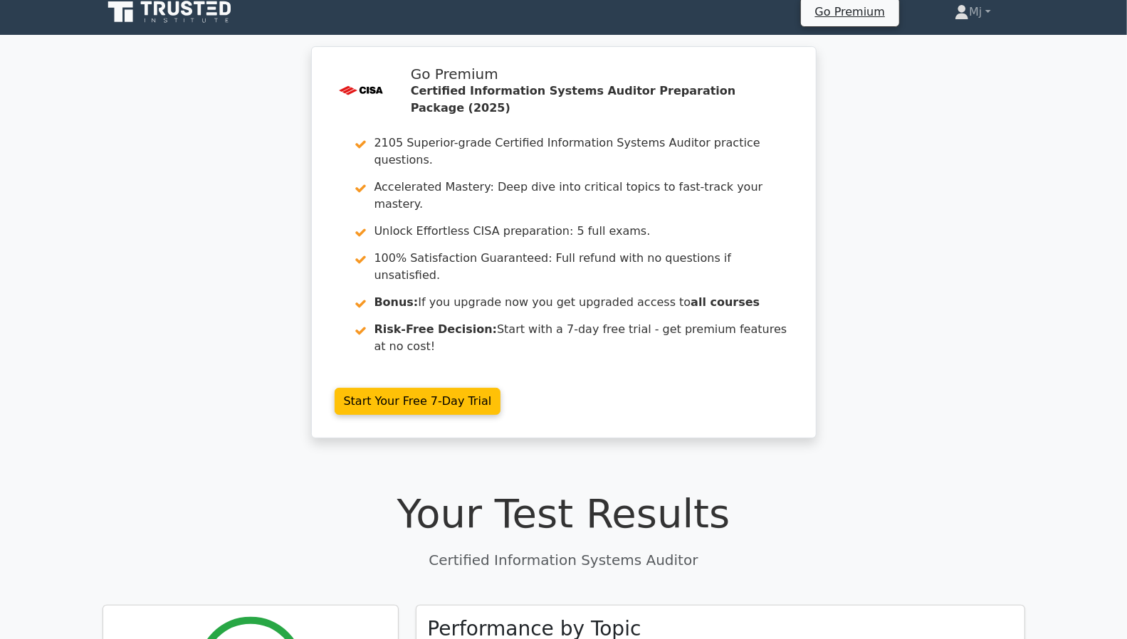
scroll to position [9, 0]
